Goal: Task Accomplishment & Management: Manage account settings

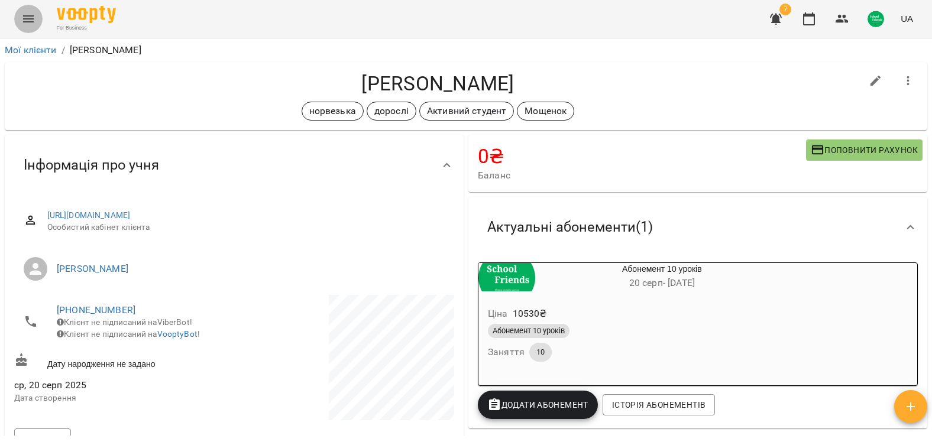
click at [21, 20] on button "Menu" at bounding box center [28, 19] width 28 height 28
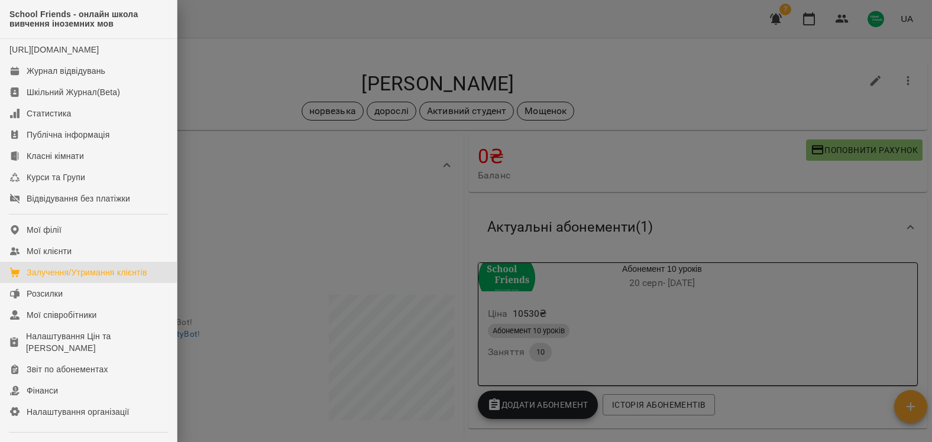
click at [93, 279] on div "Залучення/Утримання клієнтів" at bounding box center [87, 273] width 121 height 12
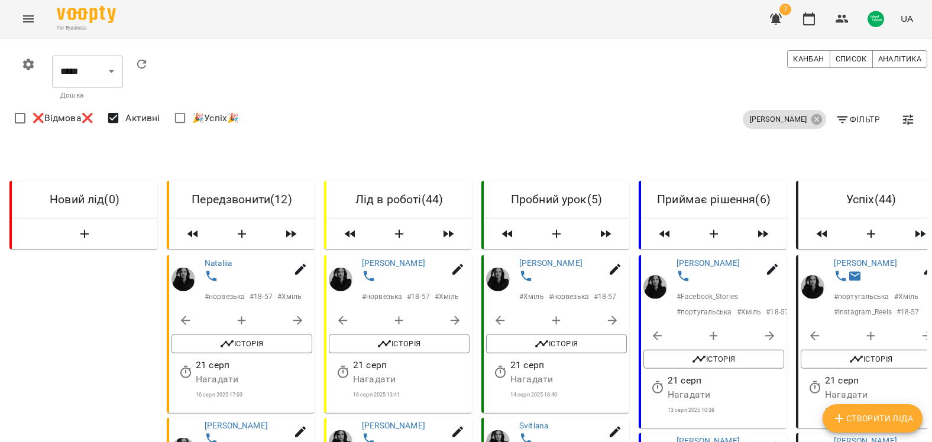
scroll to position [177, 0]
click at [257, 337] on span "Історія" at bounding box center [241, 344] width 129 height 14
click at [247, 337] on span "Історія" at bounding box center [241, 344] width 129 height 14
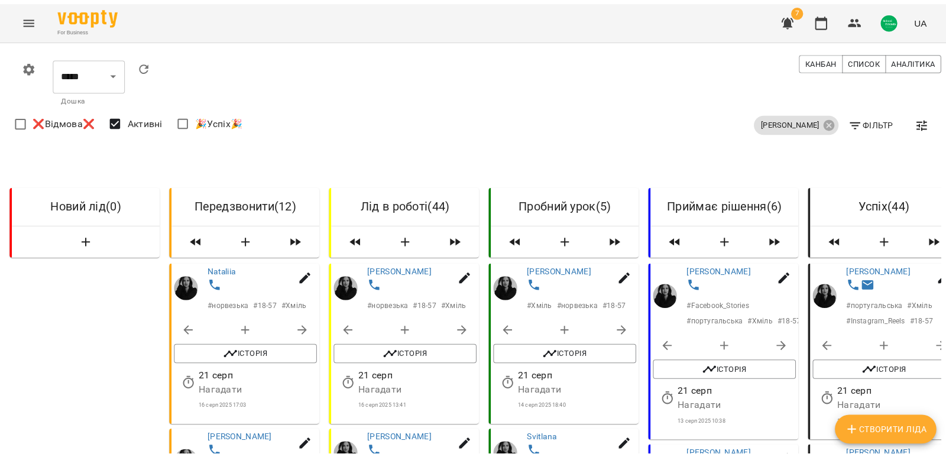
scroll to position [473, 0]
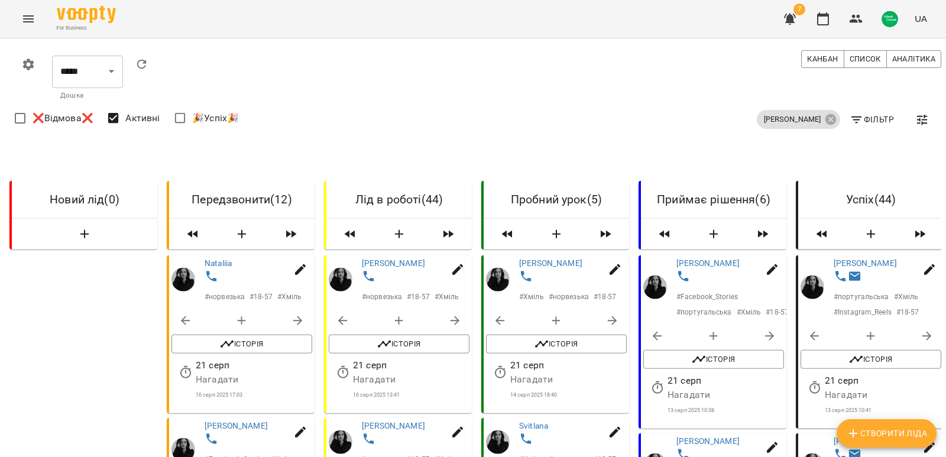
scroll to position [0, 0]
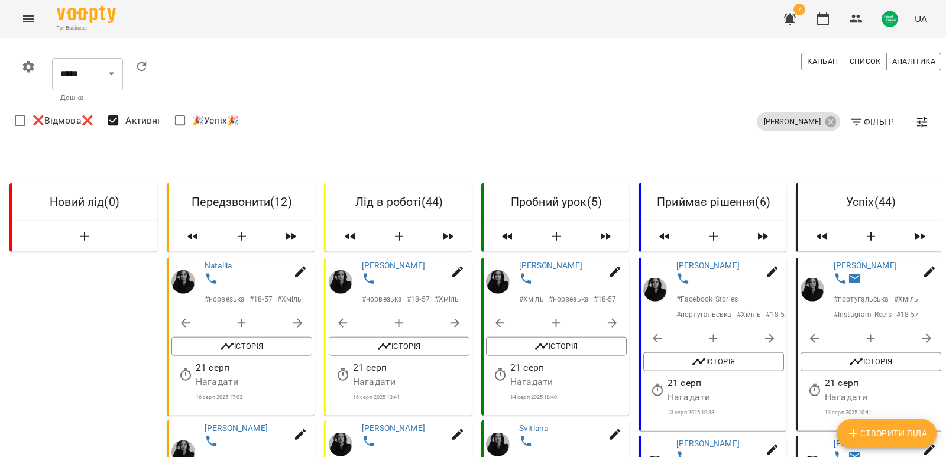
click at [855, 124] on icon "button" at bounding box center [857, 122] width 14 height 14
select select "**********"
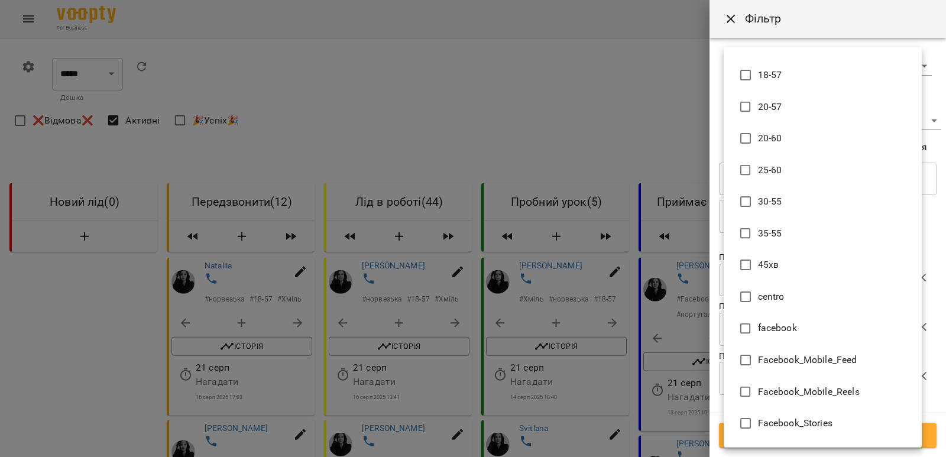
scroll to position [1221, 0]
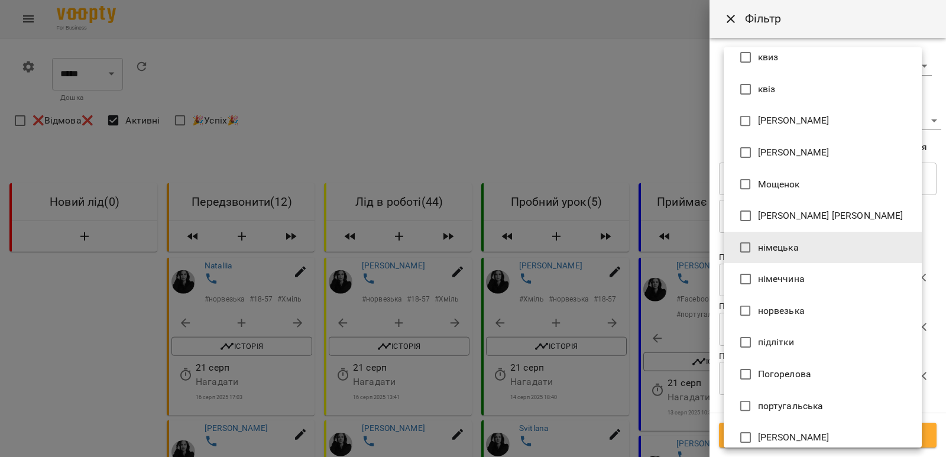
click at [792, 311] on span "норвезька" at bounding box center [781, 311] width 47 height 14
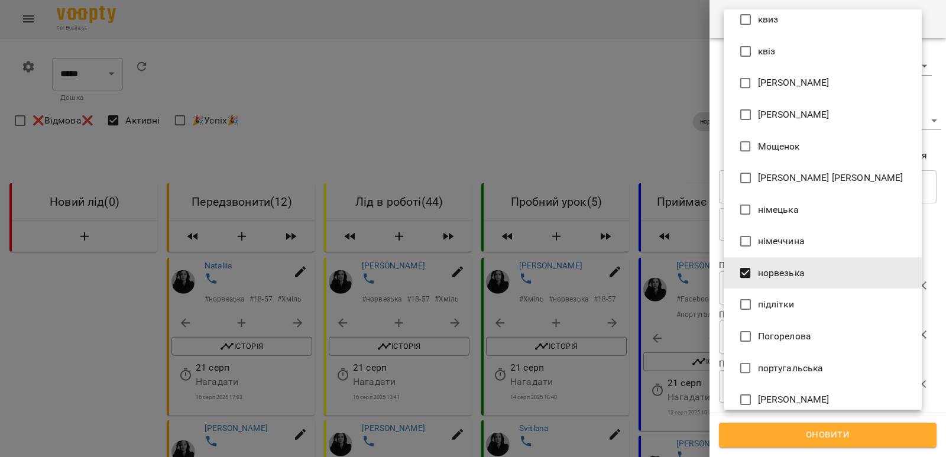
type input "*********"
click at [914, 225] on div at bounding box center [473, 228] width 946 height 457
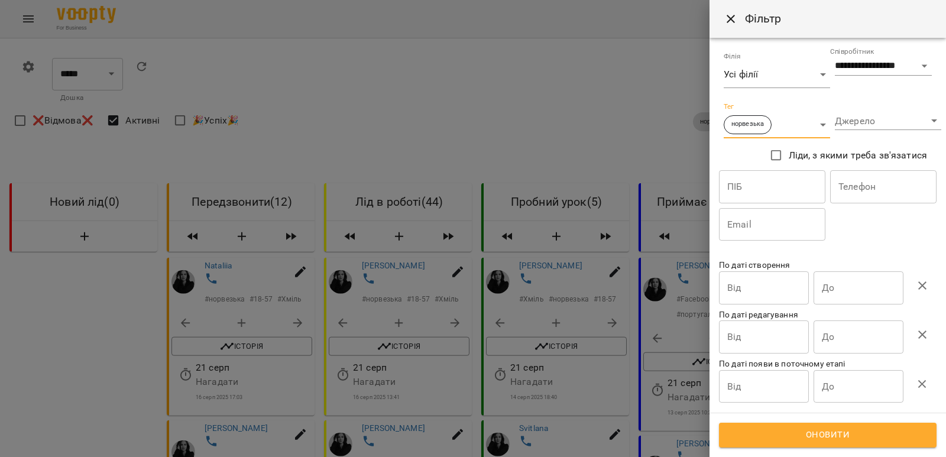
click at [838, 433] on span "Оновити" at bounding box center [828, 435] width 192 height 15
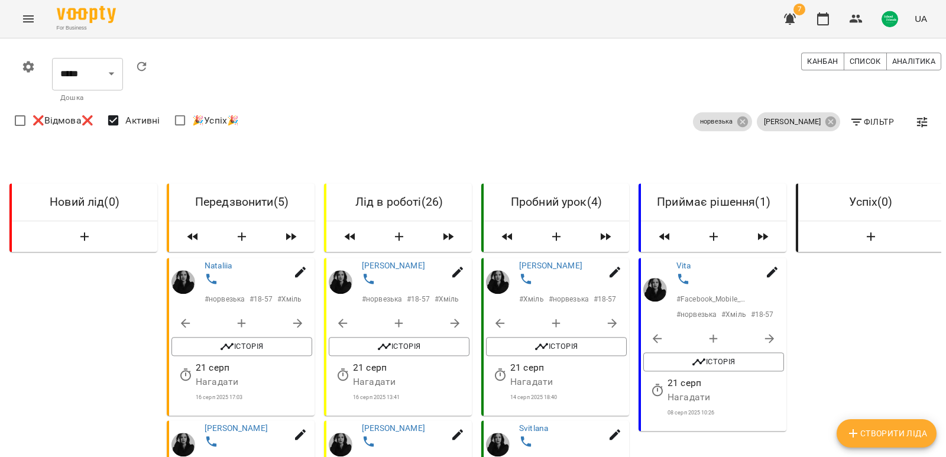
scroll to position [0, 331]
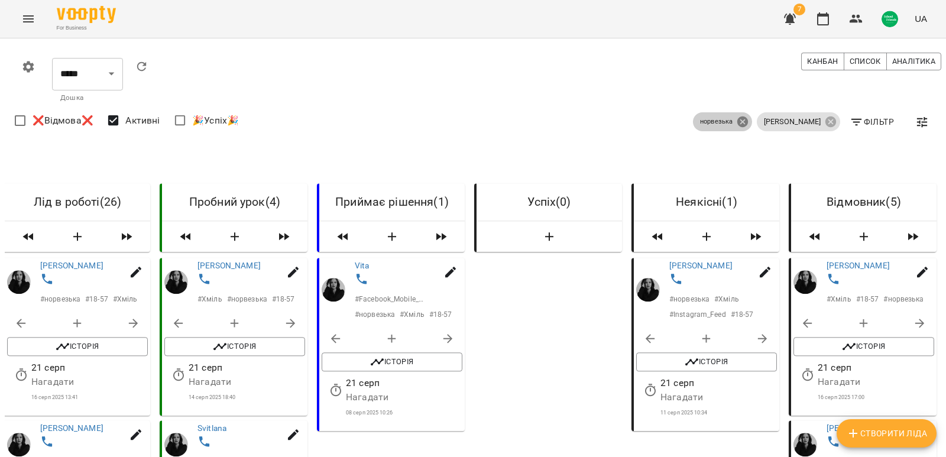
click at [736, 119] on icon at bounding box center [742, 121] width 13 height 13
